Goal: Navigation & Orientation: Find specific page/section

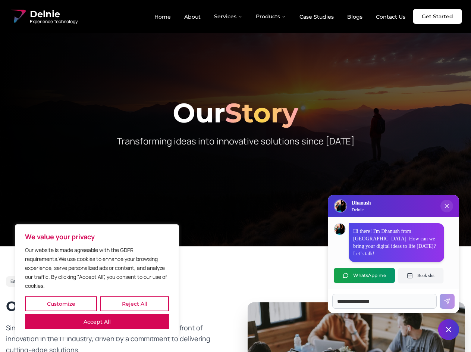
click at [61, 304] on button "Customize" at bounding box center [61, 303] width 72 height 15
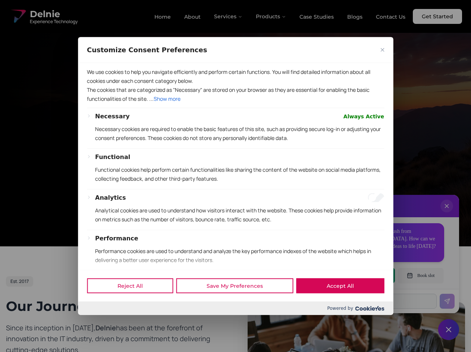
click at [134, 304] on div at bounding box center [235, 176] width 471 height 352
click at [97, 85] on p "We use cookies to help you navigate efficiently and perform certain functions. …" at bounding box center [235, 76] width 297 height 18
click at [235, 103] on p "The cookies that are categorized as "Necessary" are stored on your browser as t…" at bounding box center [235, 94] width 297 height 18
click at [229, 16] on div at bounding box center [235, 176] width 471 height 352
click at [271, 16] on div at bounding box center [235, 176] width 471 height 352
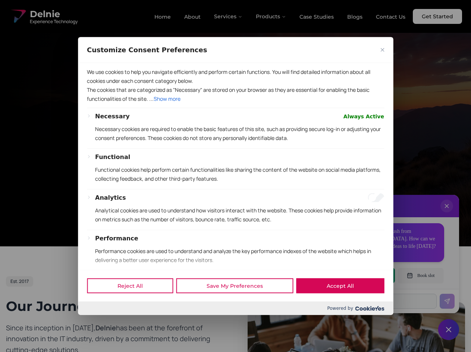
click at [447, 213] on div at bounding box center [235, 176] width 471 height 352
click at [365, 275] on div "Reject All Save My Preferences Accept All" at bounding box center [235, 286] width 315 height 32
click at [421, 275] on div at bounding box center [235, 176] width 471 height 352
click at [449, 329] on div at bounding box center [235, 176] width 471 height 352
